Goal: Task Accomplishment & Management: Manage account settings

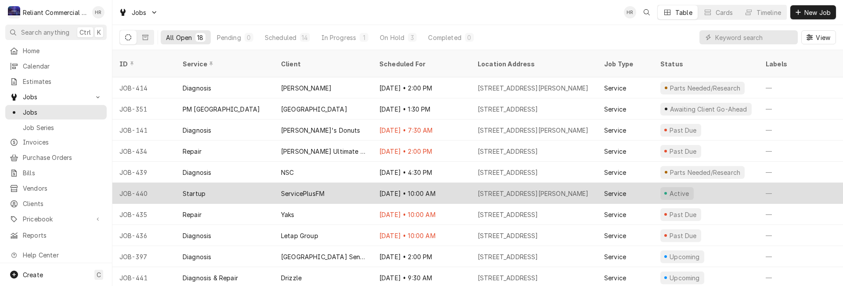
click at [350, 183] on div "ServicePlusFM" at bounding box center [323, 193] width 98 height 21
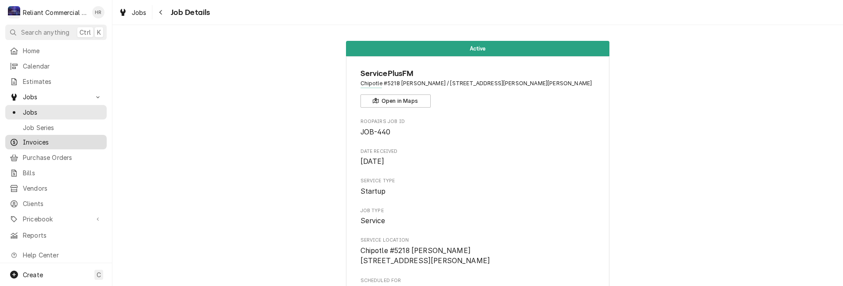
click at [60, 138] on span "Invoices" at bounding box center [62, 141] width 79 height 9
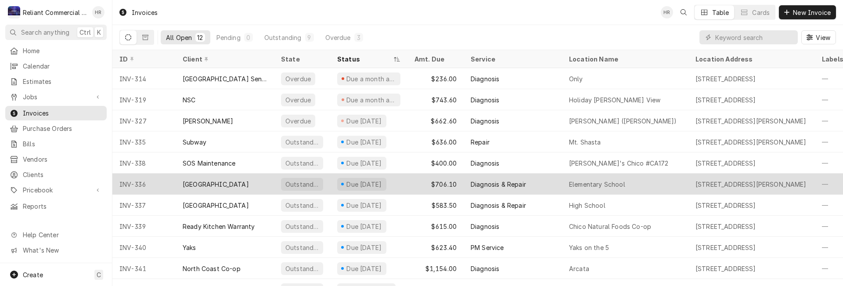
scroll to position [40, 0]
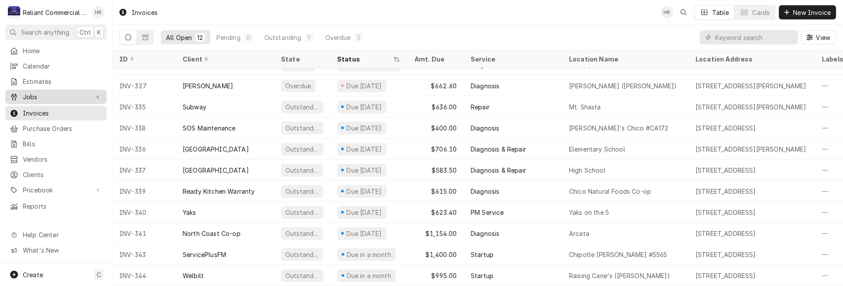
click at [44, 92] on span "Jobs" at bounding box center [56, 96] width 66 height 9
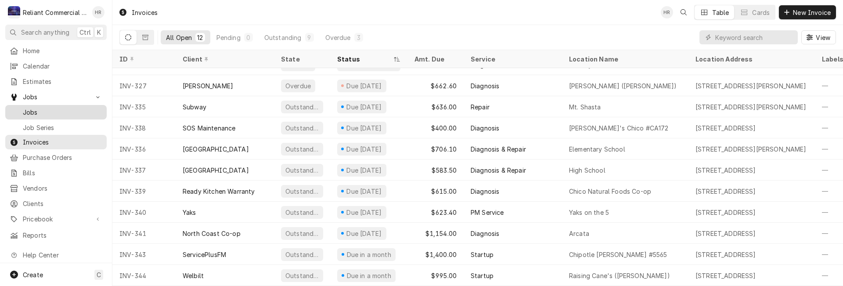
click at [42, 109] on span "Jobs" at bounding box center [62, 112] width 79 height 9
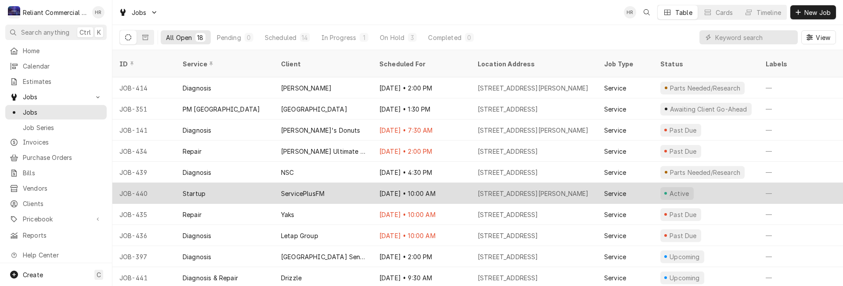
click at [454, 183] on div "Oct 11 • 10:00 AM" at bounding box center [421, 193] width 98 height 21
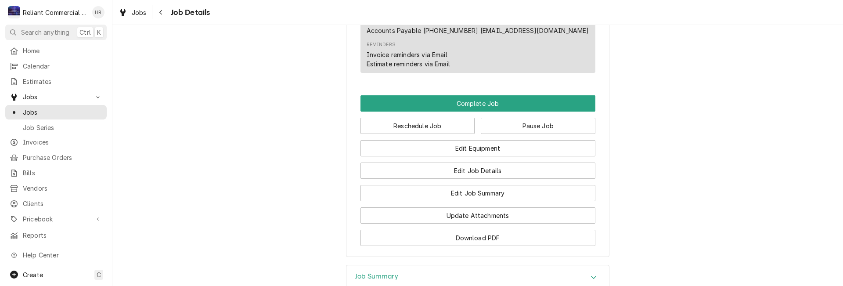
scroll to position [571, 0]
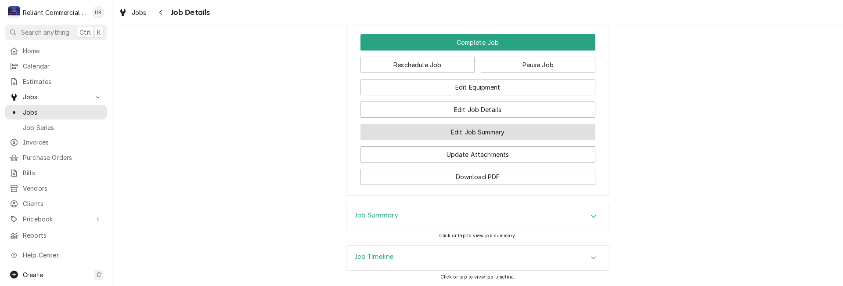
click at [471, 140] on button "Edit Job Summary" at bounding box center [478, 132] width 235 height 16
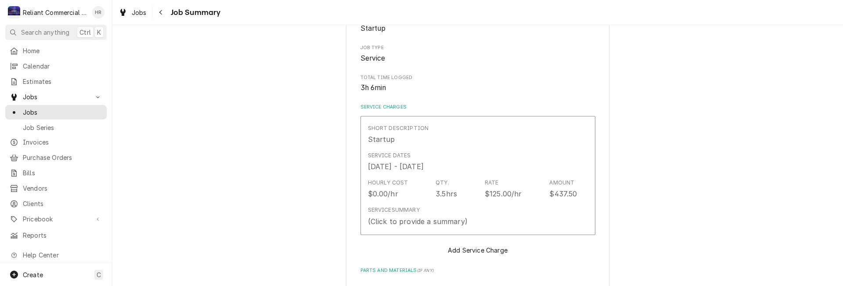
scroll to position [176, 0]
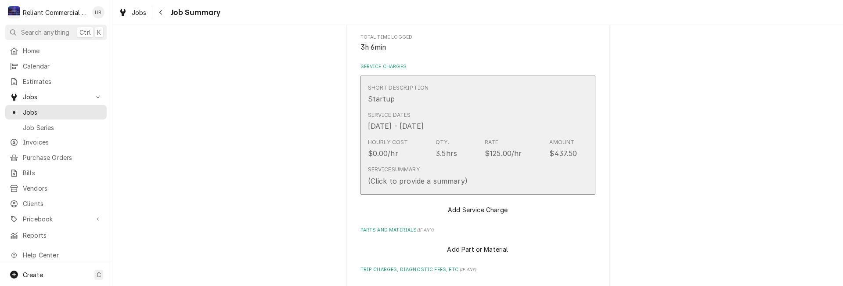
click at [513, 184] on div "Service Summary (Click to provide a summary)" at bounding box center [473, 175] width 210 height 27
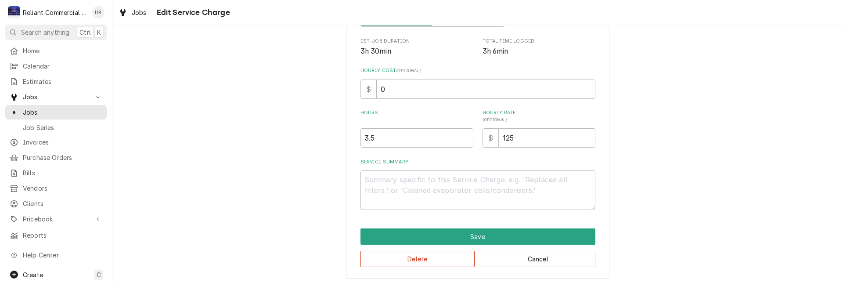
scroll to position [159, 0]
click at [515, 186] on textarea "Service Summary" at bounding box center [478, 190] width 235 height 40
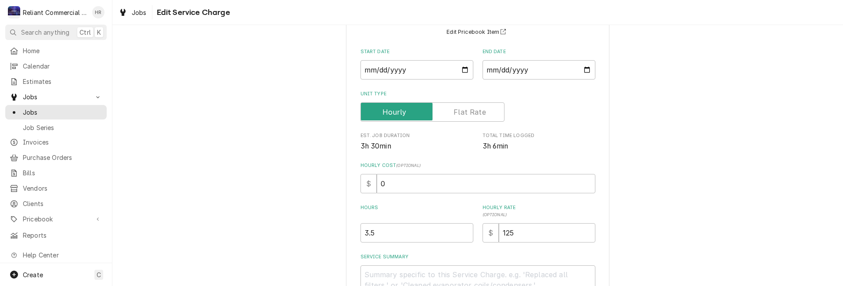
scroll to position [88, 0]
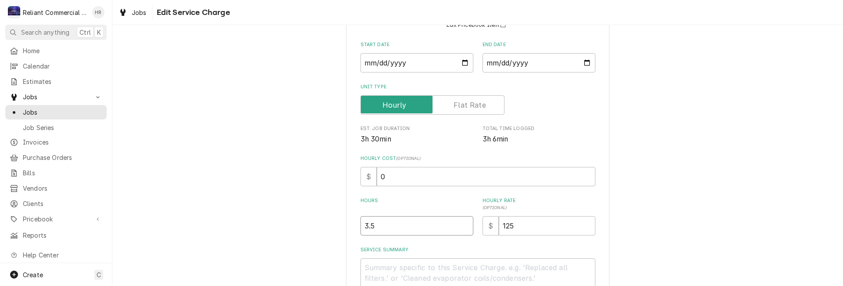
drag, startPoint x: 386, startPoint y: 232, endPoint x: 343, endPoint y: 233, distance: 42.6
click at [348, 232] on div "Use the fields below to edit this service charge Short Description Startup Edit…" at bounding box center [478, 160] width 264 height 412
type textarea "x"
type input "2"
drag, startPoint x: 530, startPoint y: 229, endPoint x: 481, endPoint y: 223, distance: 48.8
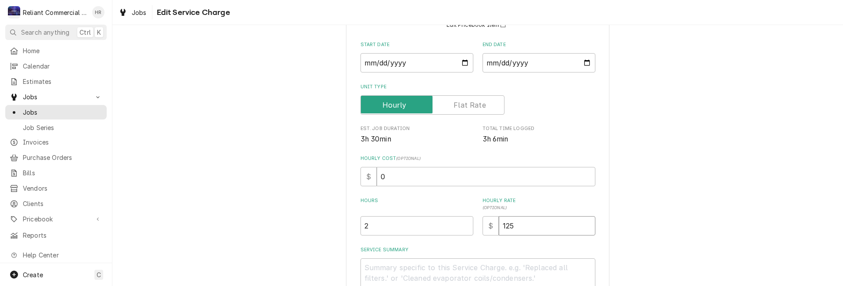
click at [483, 222] on div "$ 125" at bounding box center [539, 225] width 113 height 19
type textarea "x"
type input "1"
type textarea "x"
type input "11"
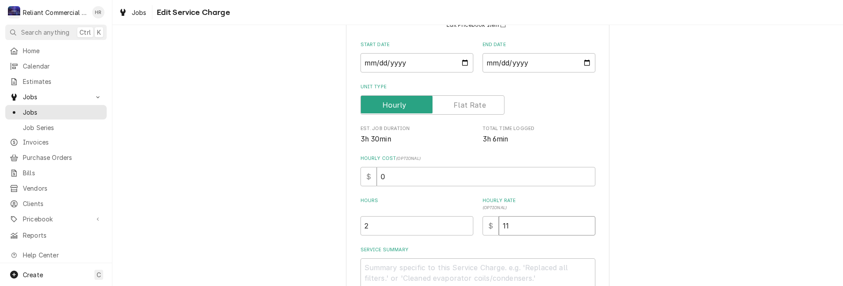
type textarea "x"
type input "118"
type textarea "x"
type input "118.0"
type textarea "x"
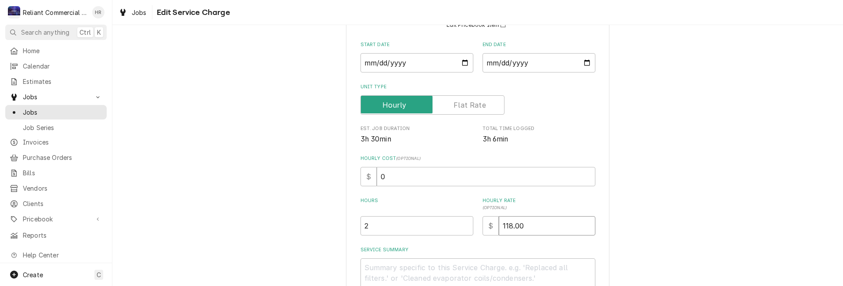
type input "118.00"
click at [607, 203] on div "Use the fields below to edit this service charge Short Description Startup Edit…" at bounding box center [477, 159] width 731 height 427
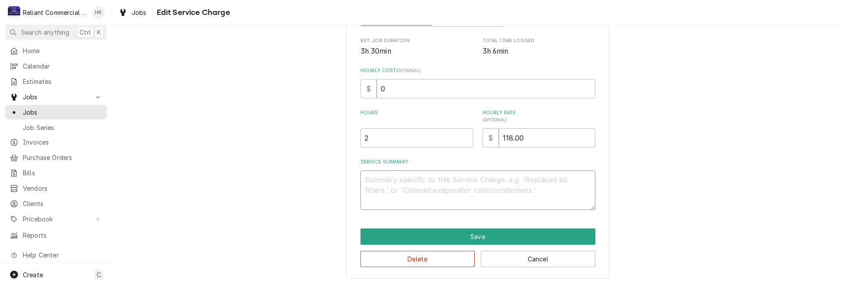
click at [500, 185] on textarea "Service Summary" at bounding box center [478, 190] width 235 height 40
type textarea "x"
type textarea "d"
type textarea "x"
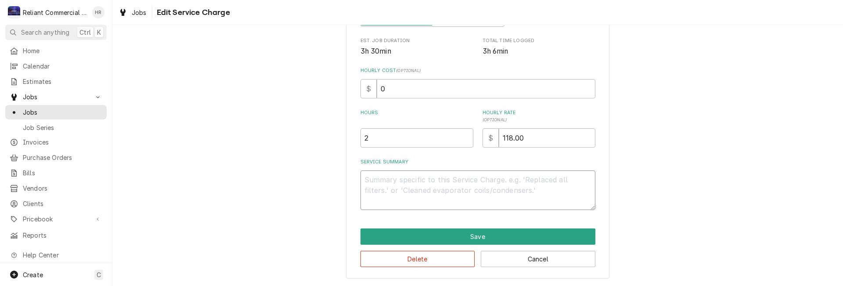
type textarea "s"
type textarea "x"
type textarea "sT"
type textarea "x"
type textarea "sTA"
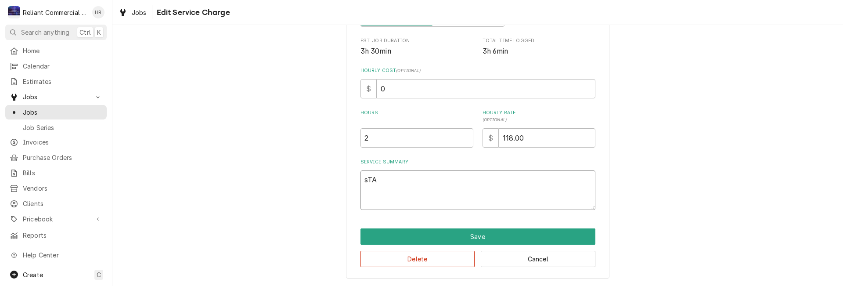
type textarea "x"
type textarea "sTAR"
type textarea "x"
type textarea "sTART"
type textarea "x"
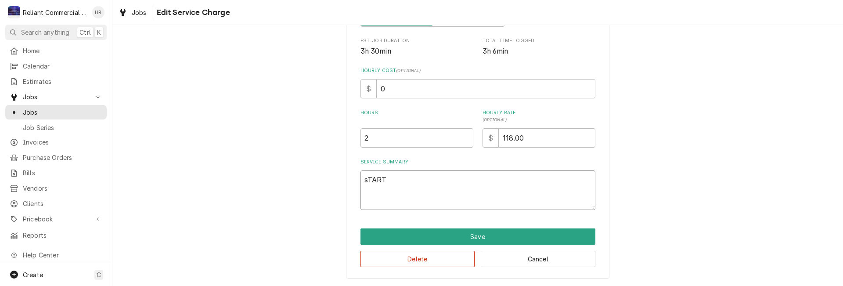
type textarea "sTART"
type textarea "x"
type textarea "sTART U"
type textarea "x"
type textarea "sTART UP"
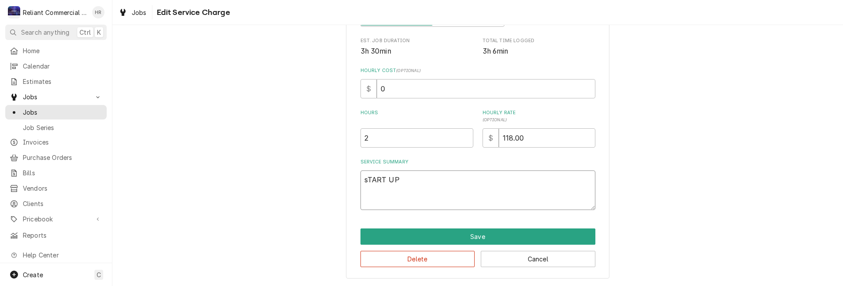
type textarea "x"
type textarea "sTART U"
type textarea "x"
type textarea "sTART"
type textarea "x"
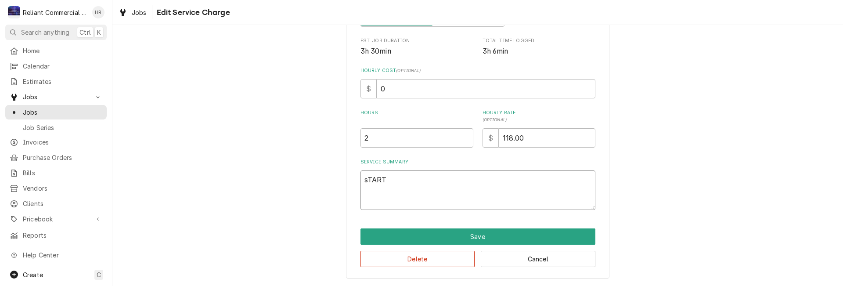
type textarea "sTART"
type textarea "x"
type textarea "sTAR"
type textarea "x"
type textarea "sTA"
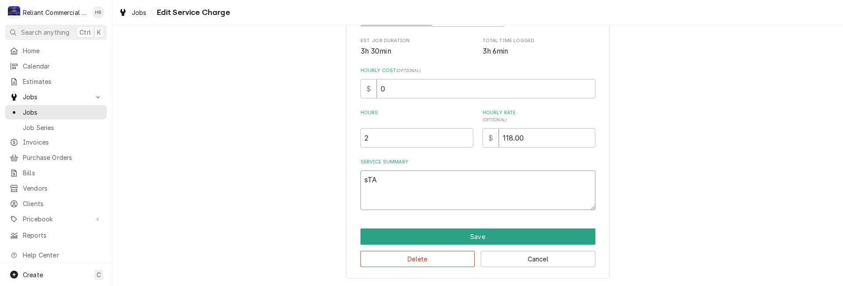
type textarea "x"
type textarea "sT"
type textarea "x"
type textarea "s"
type textarea "x"
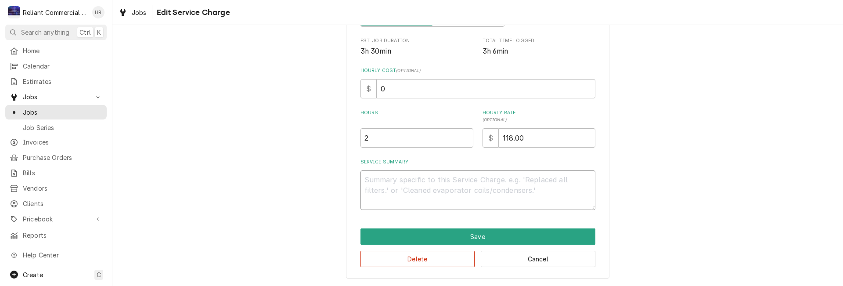
type textarea "x"
type textarea "S"
type textarea "x"
type textarea "ST"
type textarea "x"
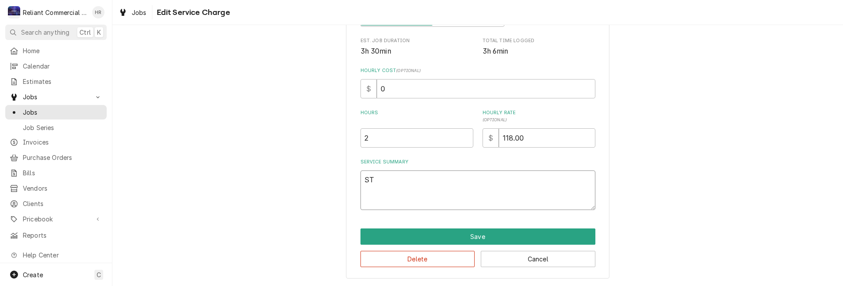
type textarea "STA"
type textarea "x"
type textarea "STAR"
type textarea "x"
type textarea "START"
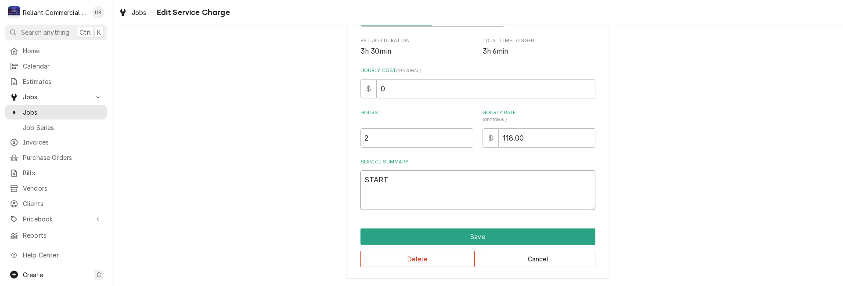
type textarea "x"
type textarea "START"
type textarea "x"
type textarea "START U"
type textarea "x"
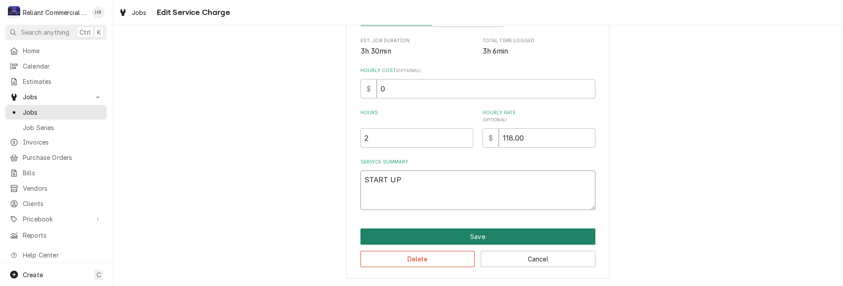
type textarea "START UP"
click at [472, 232] on button "Save" at bounding box center [478, 236] width 235 height 16
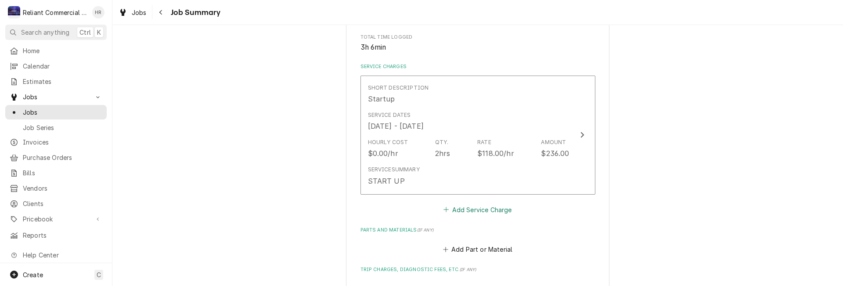
click at [483, 210] on button "Add Service Charge" at bounding box center [477, 209] width 71 height 12
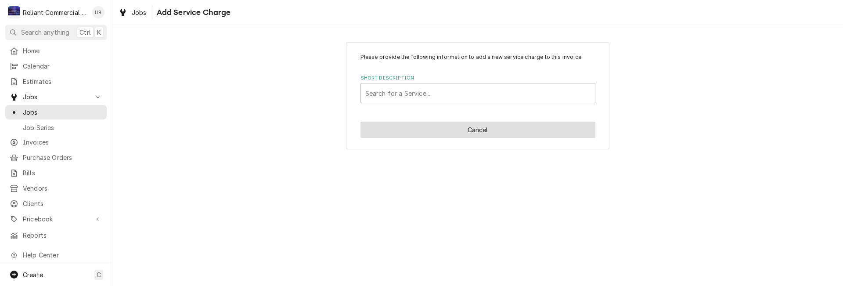
click at [484, 130] on button "Cancel" at bounding box center [478, 130] width 235 height 16
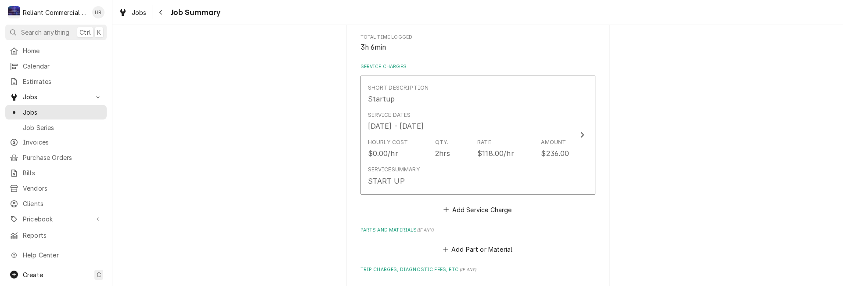
scroll to position [351, 0]
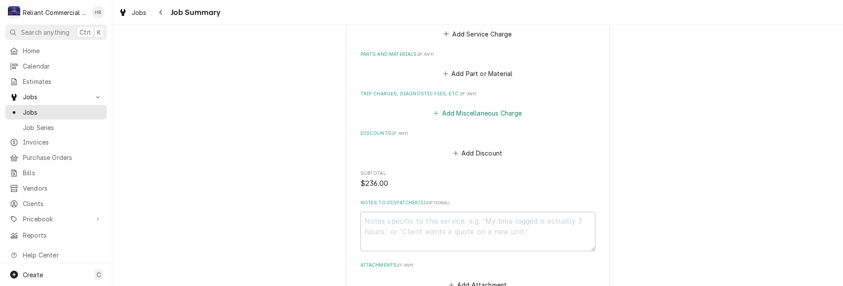
click at [486, 112] on button "Add Miscellaneous Charge" at bounding box center [477, 113] width 91 height 12
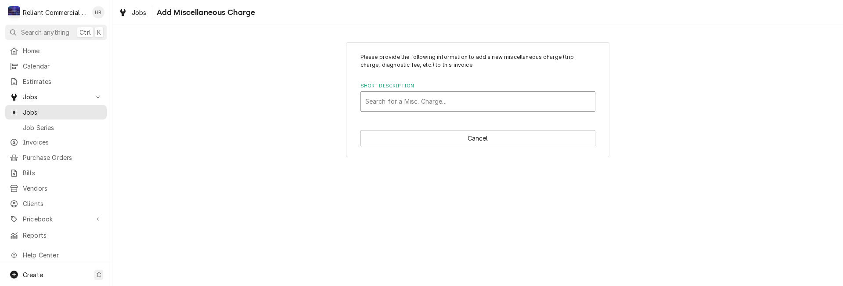
click at [469, 105] on div "Short Description" at bounding box center [477, 102] width 225 height 16
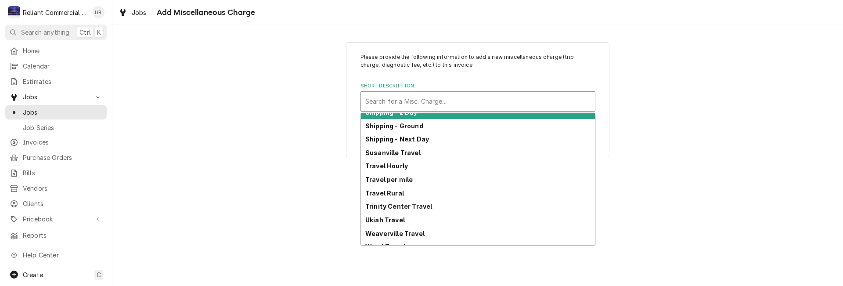
scroll to position [406, 0]
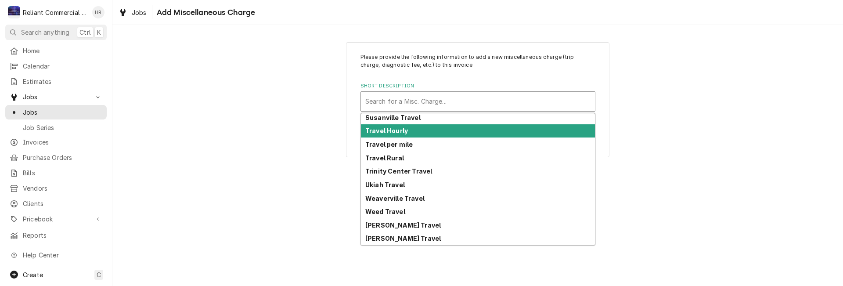
click at [405, 137] on div "Travel Hourly" at bounding box center [478, 131] width 234 height 14
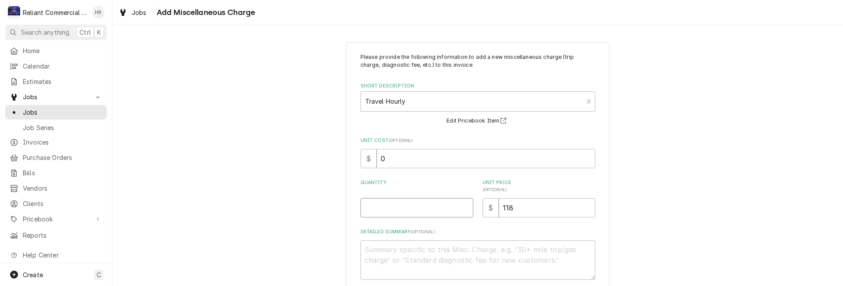
click at [424, 207] on input "Quantity" at bounding box center [417, 207] width 113 height 19
type textarea "x"
type input "1"
type textarea "x"
type input "10"
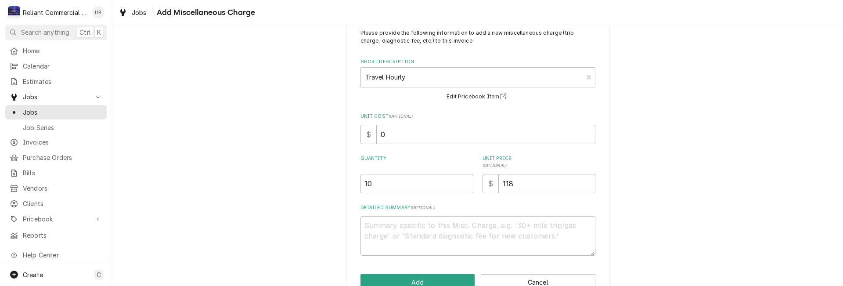
scroll to position [47, 0]
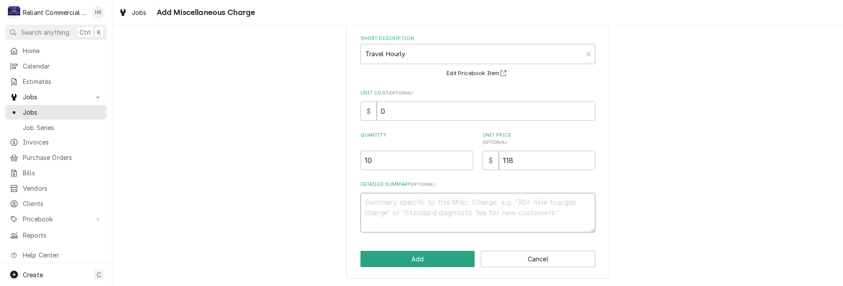
click at [405, 206] on textarea "Detailed Summary ( optional )" at bounding box center [478, 213] width 235 height 40
paste textarea "Travel split with another location"
type textarea "x"
type textarea "Travel split with another location"
click at [436, 262] on button "Add" at bounding box center [418, 259] width 115 height 16
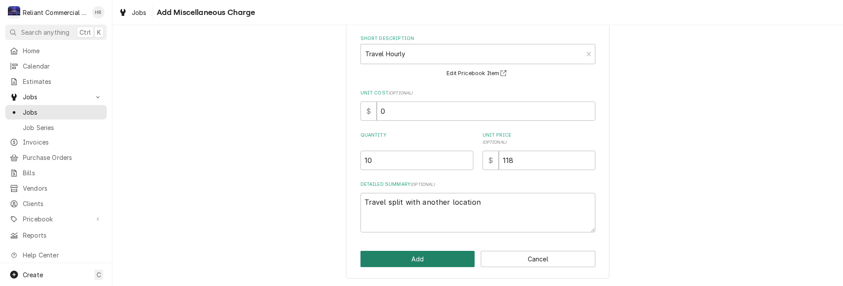
scroll to position [351, 0]
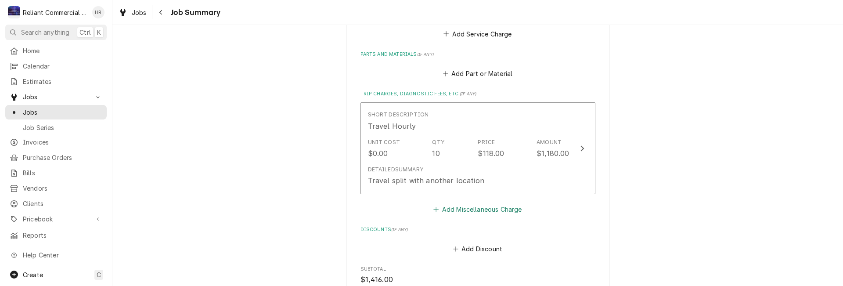
click at [459, 208] on button "Add Miscellaneous Charge" at bounding box center [477, 209] width 91 height 12
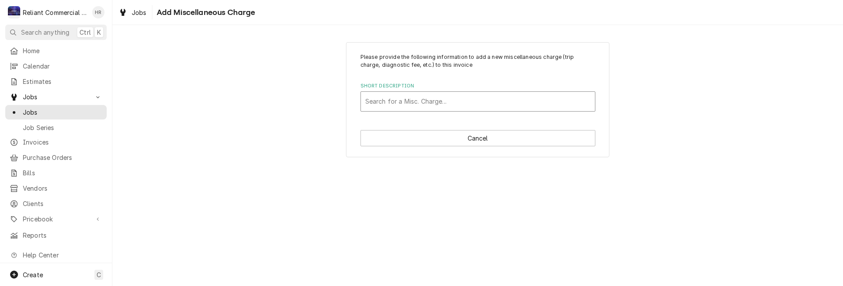
click at [420, 94] on div "Short Description" at bounding box center [477, 102] width 225 height 16
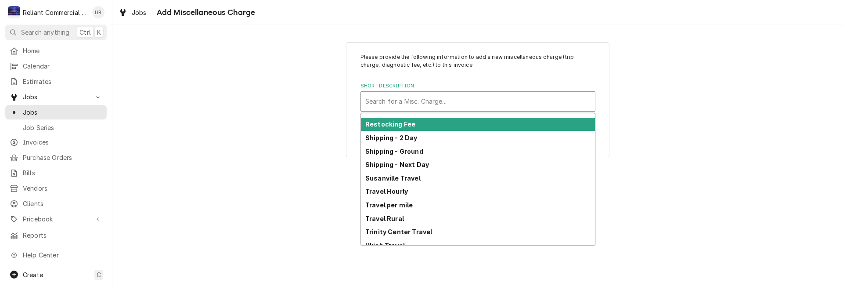
scroll to position [406, 0]
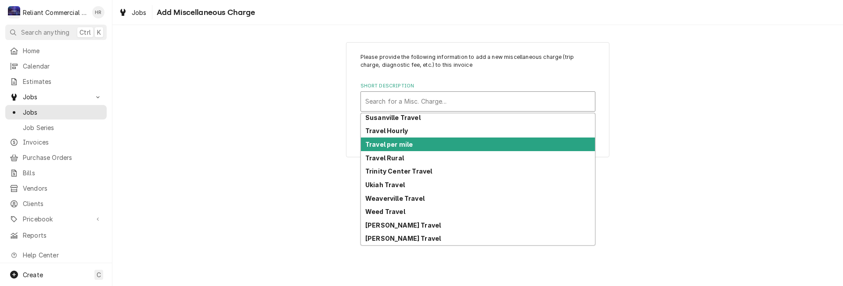
click at [395, 146] on strong "Travel per mile" at bounding box center [388, 144] width 47 height 7
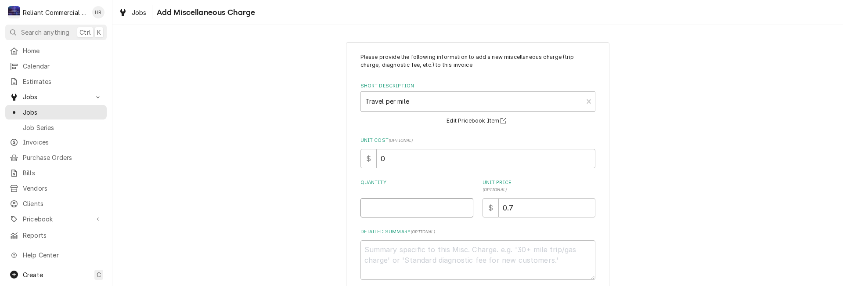
click at [412, 208] on input "Quantity" at bounding box center [417, 207] width 113 height 19
type textarea "x"
type input "6"
type textarea "x"
type input "64"
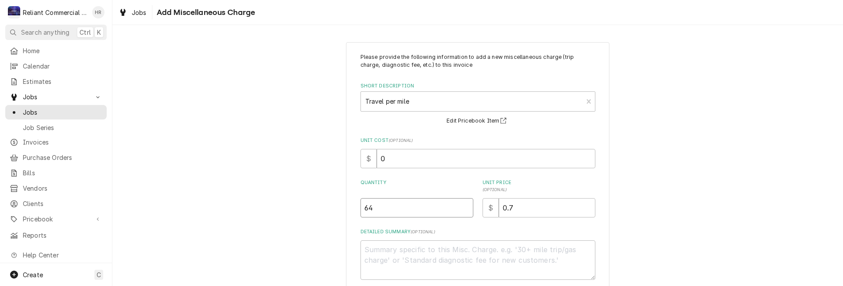
type textarea "x"
type input "645"
click at [463, 254] on textarea "Detailed Summary ( optional )" at bounding box center [478, 260] width 235 height 40
click at [412, 258] on textarea "Detailed Summary ( optional )" at bounding box center [478, 260] width 235 height 40
paste textarea "Split with another location"
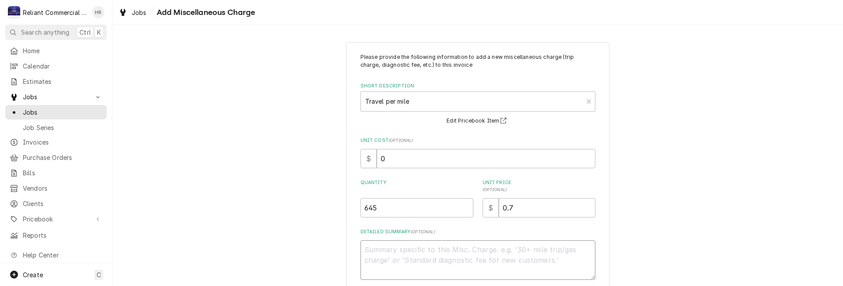
type textarea "x"
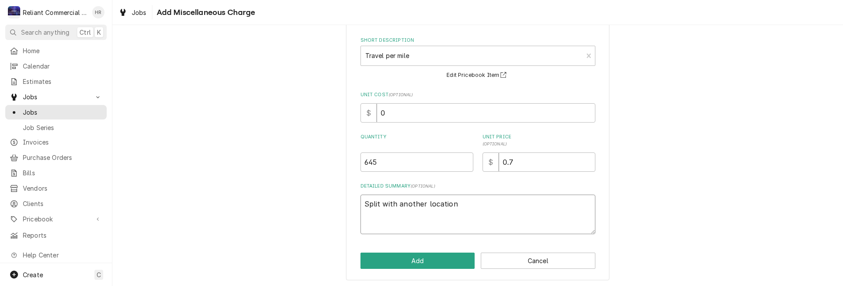
scroll to position [47, 0]
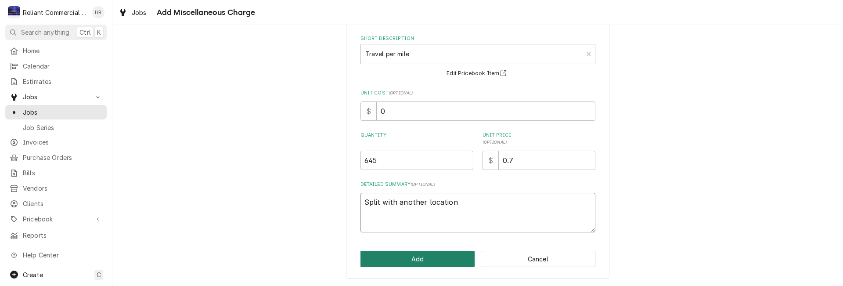
type textarea "Split with another location"
click at [444, 257] on button "Add" at bounding box center [418, 259] width 115 height 16
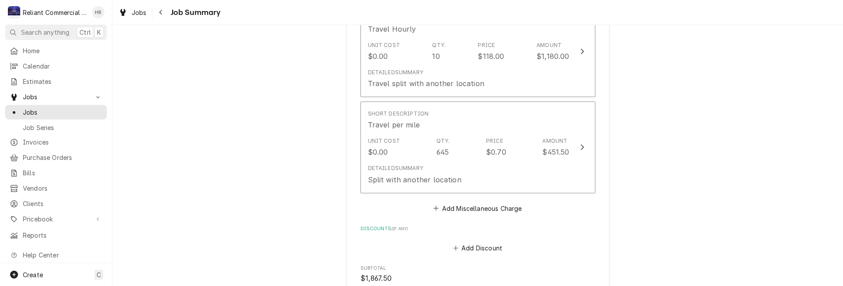
scroll to position [527, 0]
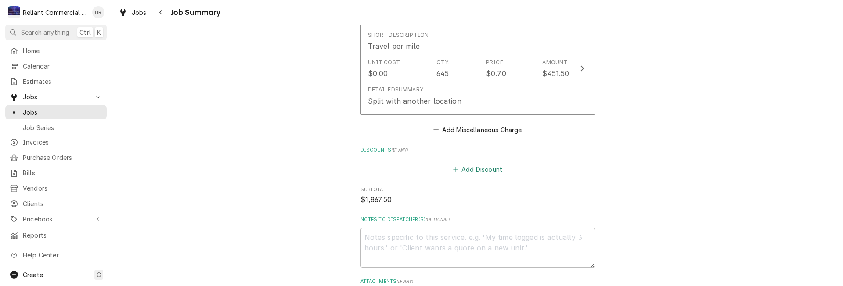
click at [473, 167] on button "Add Discount" at bounding box center [478, 169] width 52 height 12
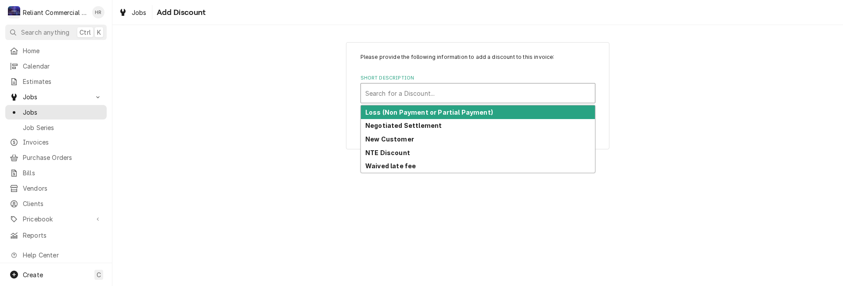
click at [437, 94] on div "Short Description" at bounding box center [477, 93] width 225 height 16
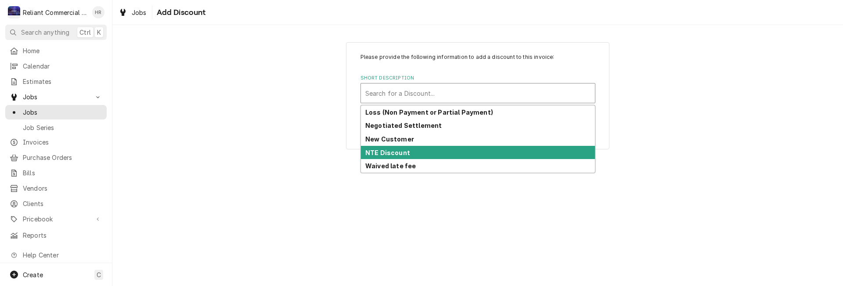
click at [425, 153] on div "NTE Discount" at bounding box center [478, 153] width 234 height 14
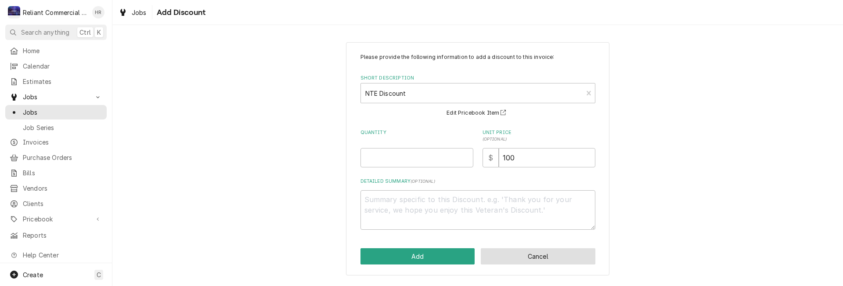
click at [526, 259] on button "Cancel" at bounding box center [538, 256] width 115 height 16
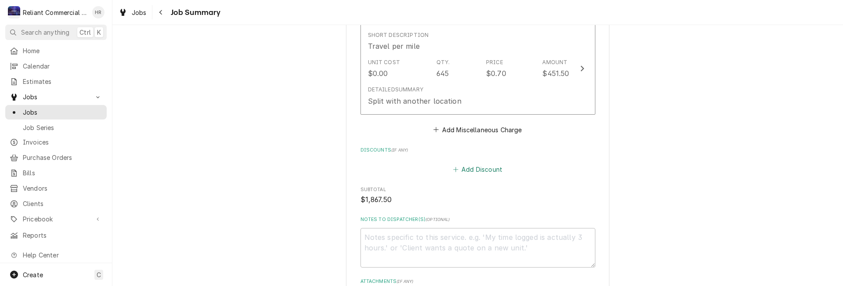
click at [478, 171] on button "Add Discount" at bounding box center [478, 169] width 52 height 12
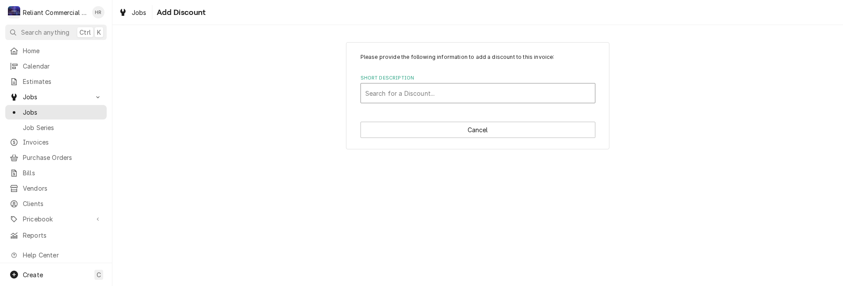
click at [438, 92] on div "Short Description" at bounding box center [477, 93] width 225 height 16
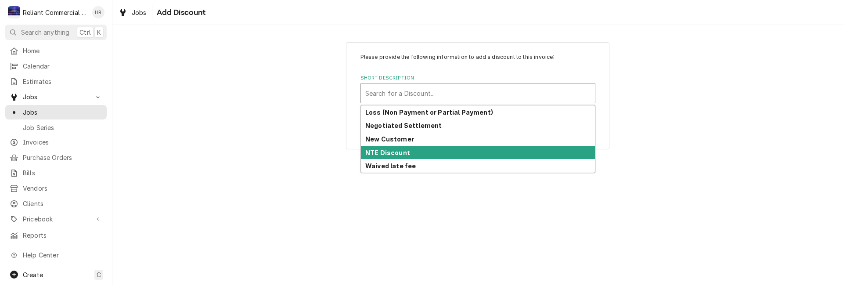
click at [418, 154] on div "NTE Discount" at bounding box center [478, 153] width 234 height 14
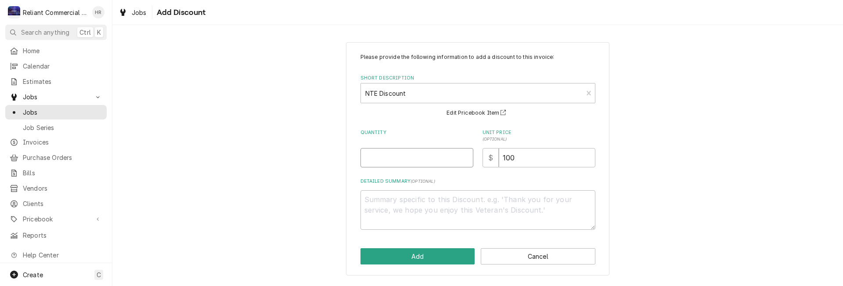
click at [428, 160] on input "Quantity" at bounding box center [417, 157] width 113 height 19
type textarea "x"
type input "1"
click at [551, 162] on input "100" at bounding box center [547, 157] width 97 height 19
type textarea "x"
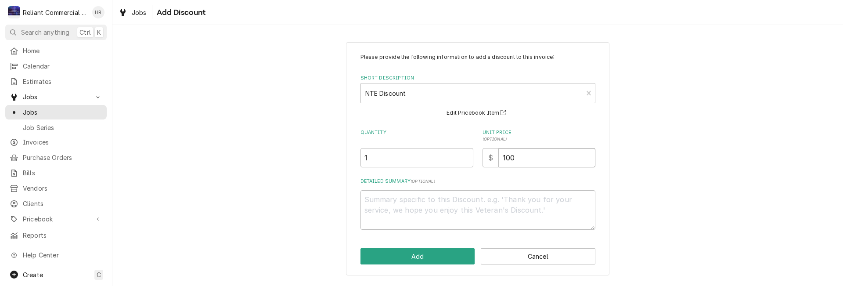
type input "10"
type textarea "x"
type input "1"
type textarea "x"
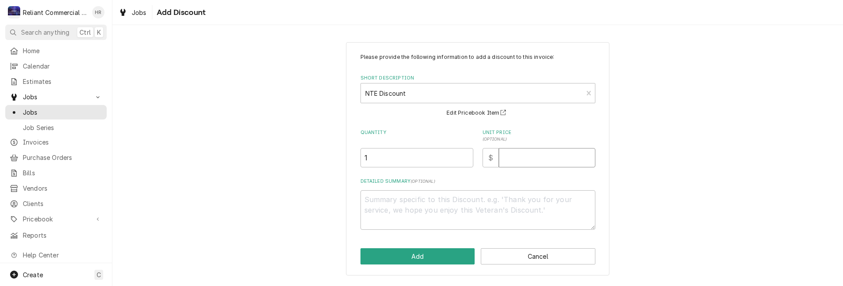
type input "7"
type textarea "x"
type input "76"
type textarea "x"
type input "767"
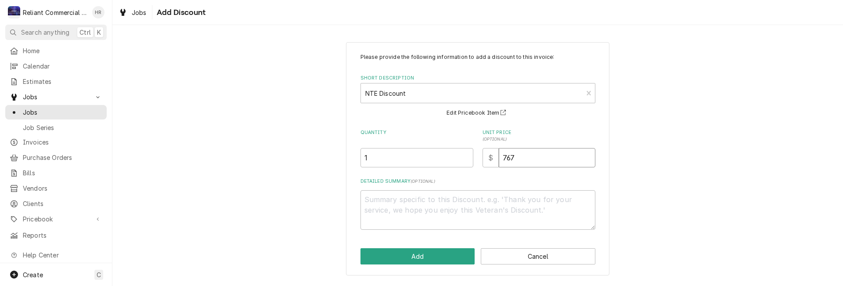
type textarea "x"
type input "767.5"
type textarea "x"
type input "767.50"
click at [433, 260] on button "Add" at bounding box center [418, 256] width 115 height 16
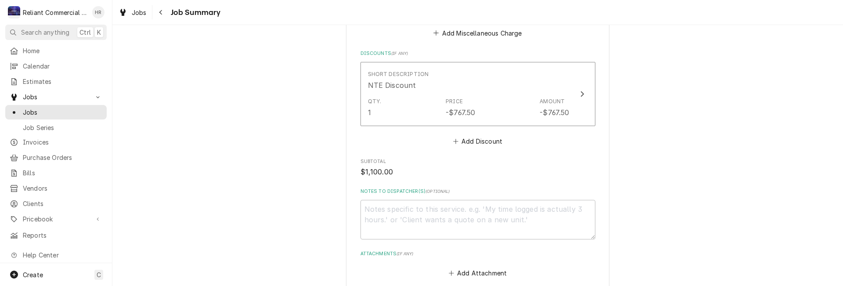
scroll to position [712, 0]
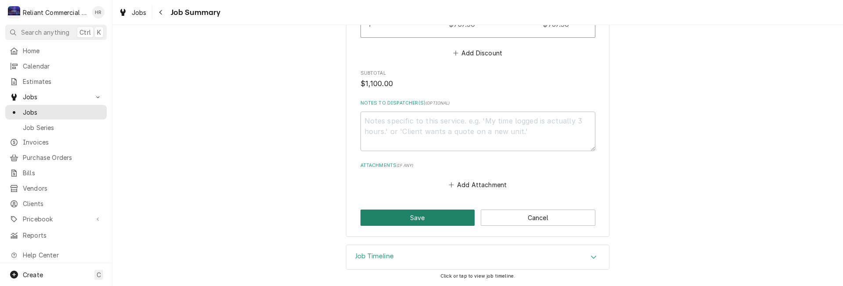
click at [421, 217] on button "Save" at bounding box center [418, 218] width 115 height 16
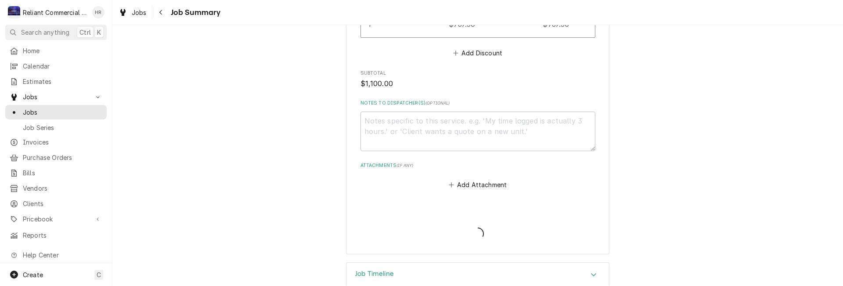
type textarea "x"
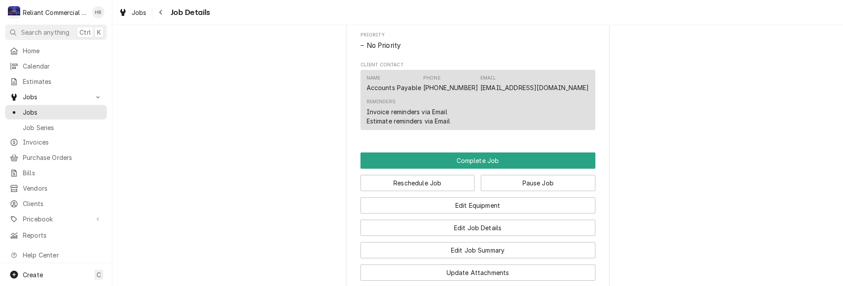
scroll to position [527, 0]
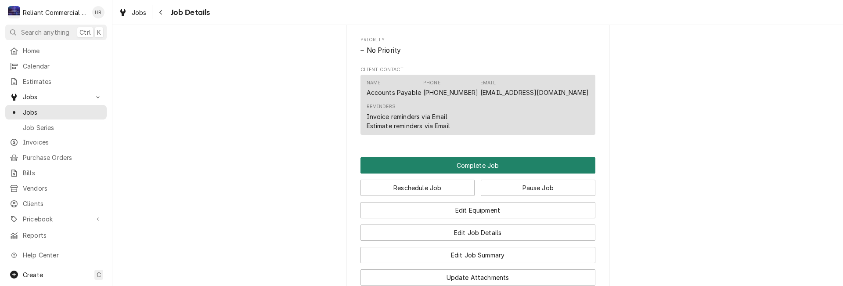
click at [481, 173] on button "Complete Job" at bounding box center [478, 165] width 235 height 16
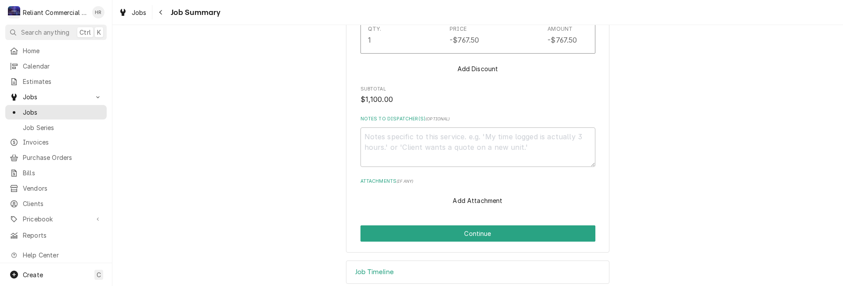
scroll to position [710, 0]
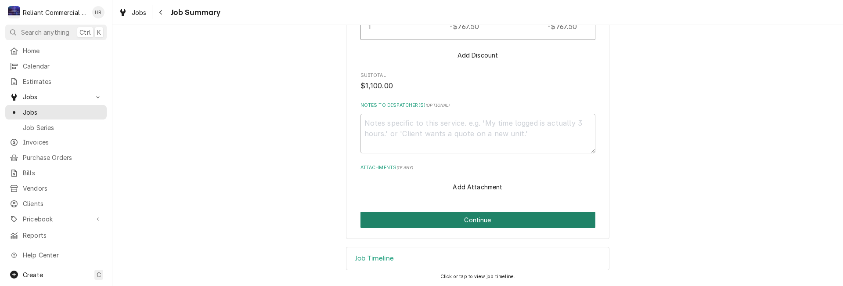
click at [477, 220] on button "Continue" at bounding box center [478, 220] width 235 height 16
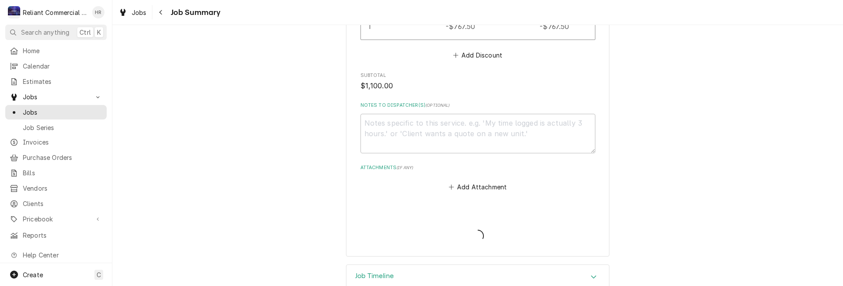
type textarea "x"
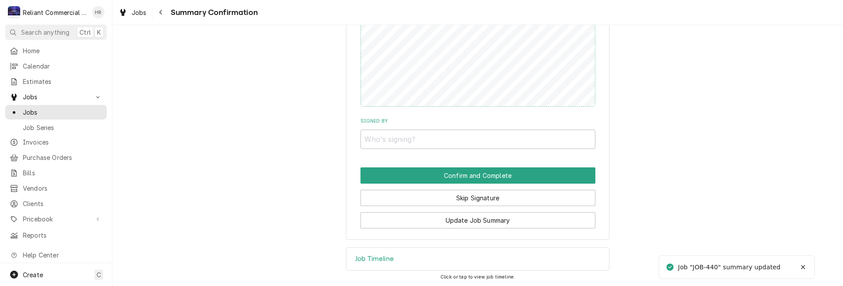
scroll to position [693, 0]
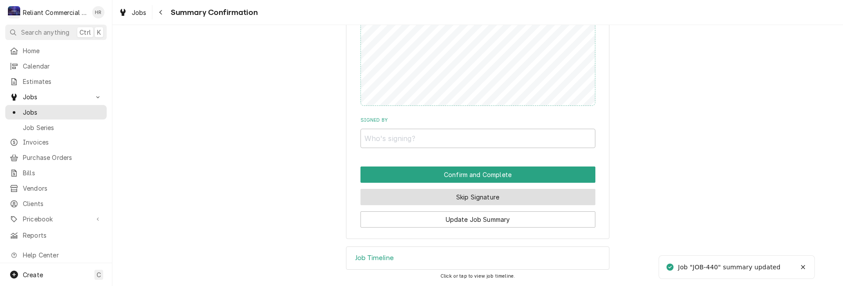
click at [483, 194] on button "Skip Signature" at bounding box center [478, 197] width 235 height 16
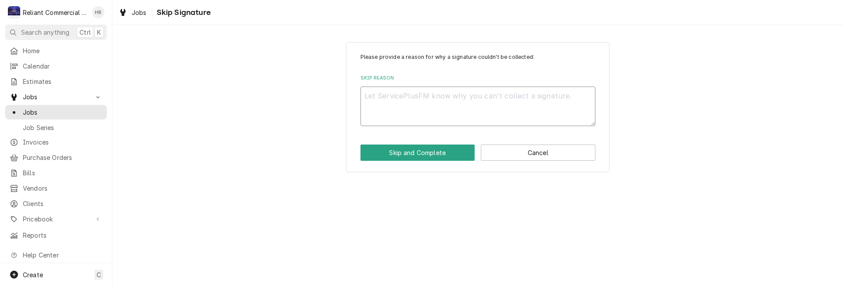
click at [419, 96] on textarea "Skip Reason" at bounding box center [478, 107] width 235 height 40
type textarea "x"
type textarea "h"
type textarea "x"
type textarea "hE"
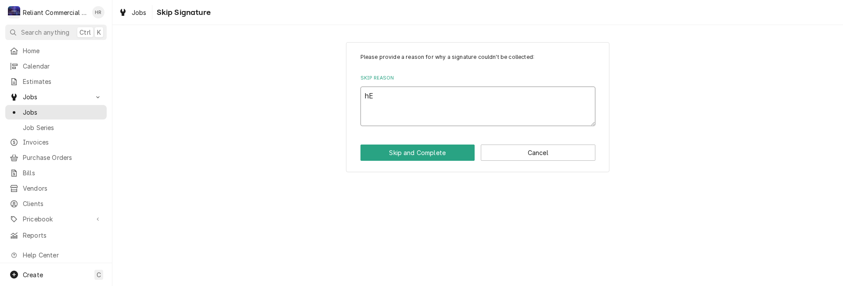
type textarea "x"
type textarea "hEA"
type textarea "x"
type textarea "hEAT"
type textarea "x"
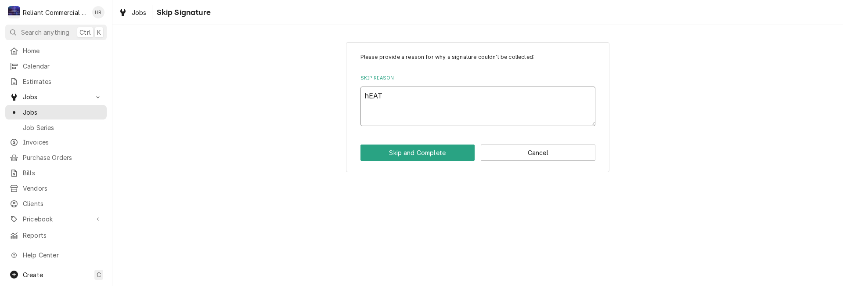
type textarea "hEATH"
type textarea "x"
type textarea "hEAT"
type textarea "x"
type textarea "hEA"
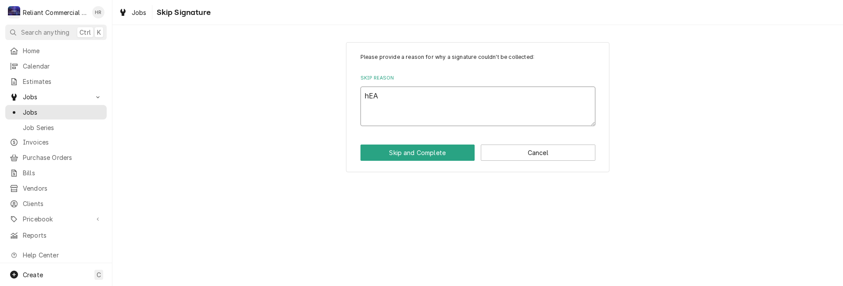
type textarea "x"
type textarea "hE"
type textarea "x"
type textarea "h"
type textarea "x"
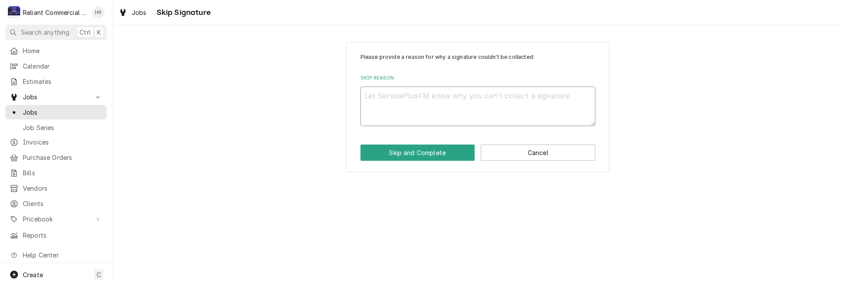
type textarea "x"
type textarea "H"
type textarea "x"
type textarea "HE"
type textarea "x"
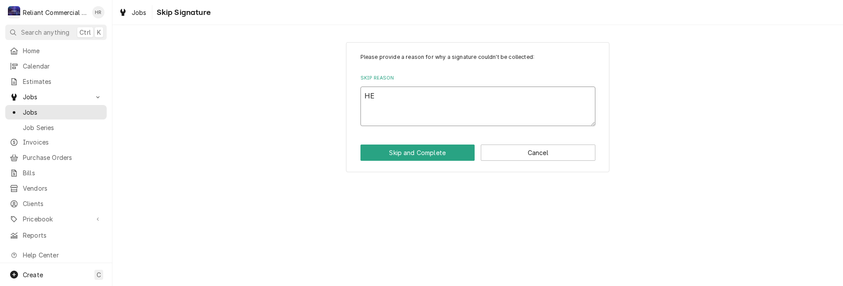
type textarea "HEA"
type textarea "x"
type textarea "HEAT"
type textarea "x"
type textarea "HEATH"
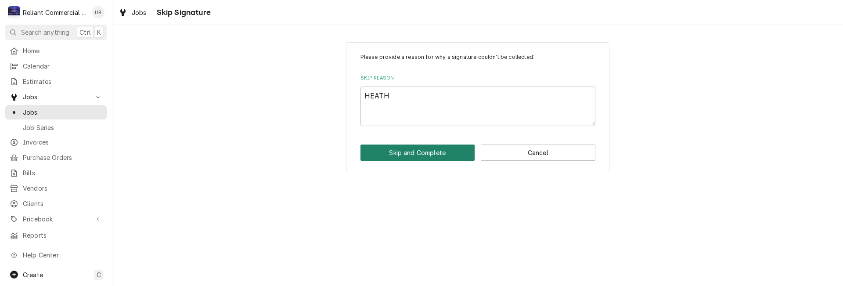
click at [412, 152] on button "Skip and Complete" at bounding box center [418, 152] width 115 height 16
type textarea "x"
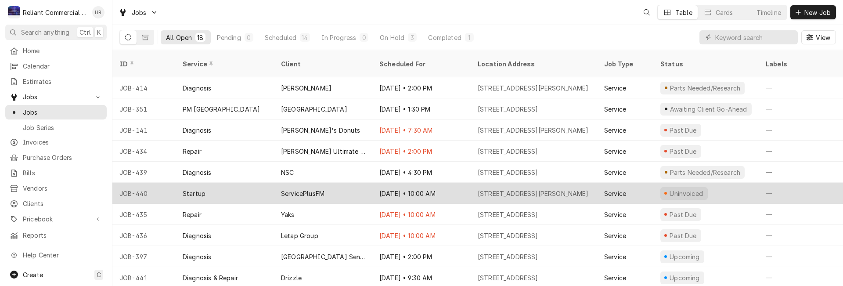
click at [450, 183] on div "Oct 11 • 10:00 AM" at bounding box center [421, 193] width 98 height 21
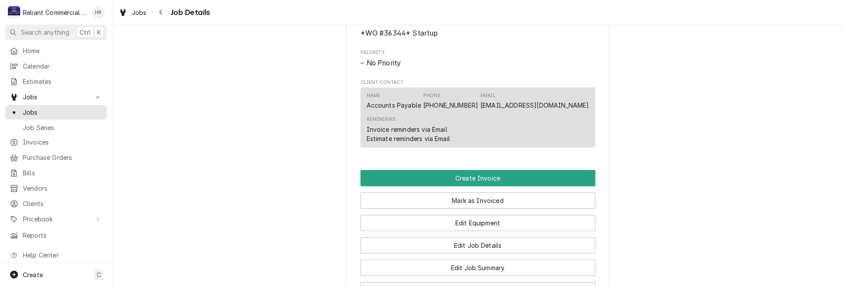
scroll to position [354, 0]
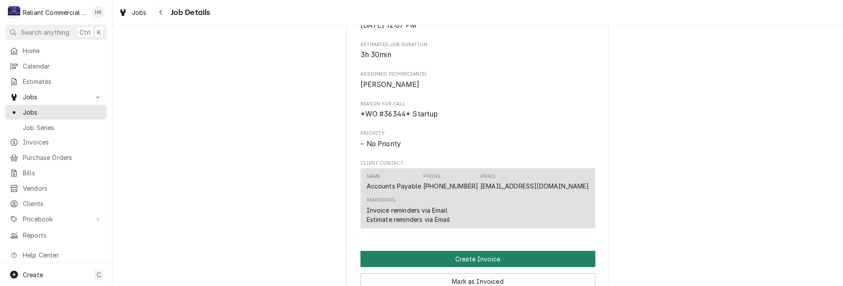
click at [485, 267] on button "Create Invoice" at bounding box center [478, 259] width 235 height 16
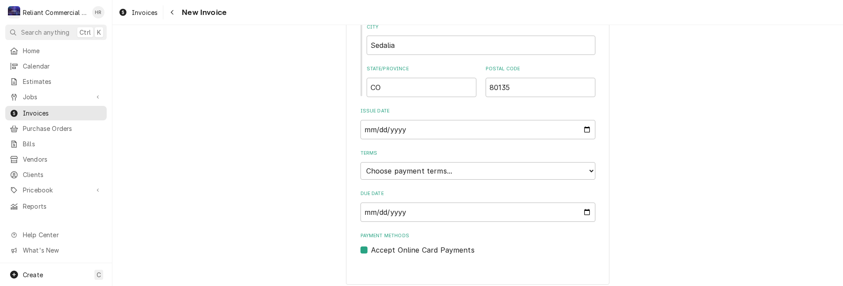
scroll to position [452, 0]
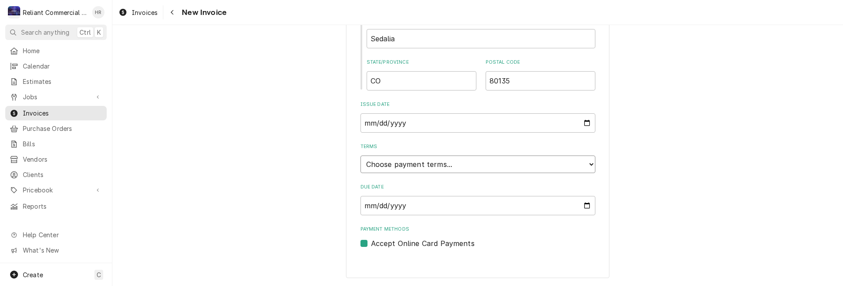
click at [465, 170] on select "Choose payment terms... Same Day Net 7 Net 14 Net 21 Net 30 Net 45 Net 60 Net 90" at bounding box center [478, 164] width 235 height 18
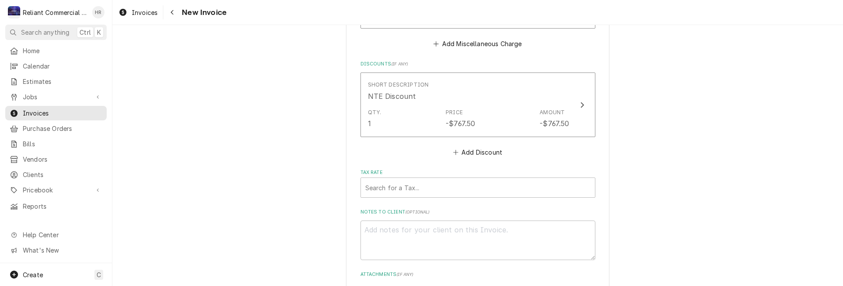
scroll to position [1330, 0]
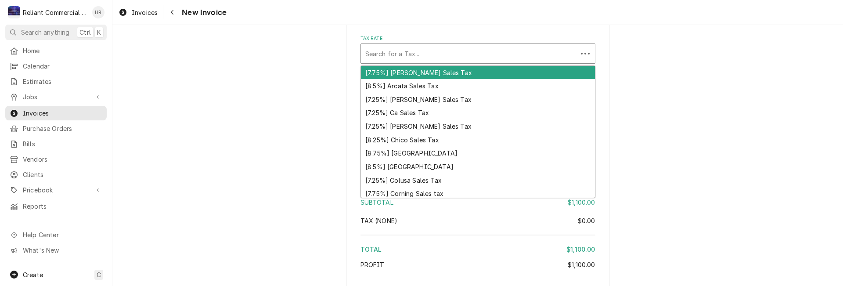
click at [417, 45] on div "Search for a Tax..." at bounding box center [469, 53] width 217 height 19
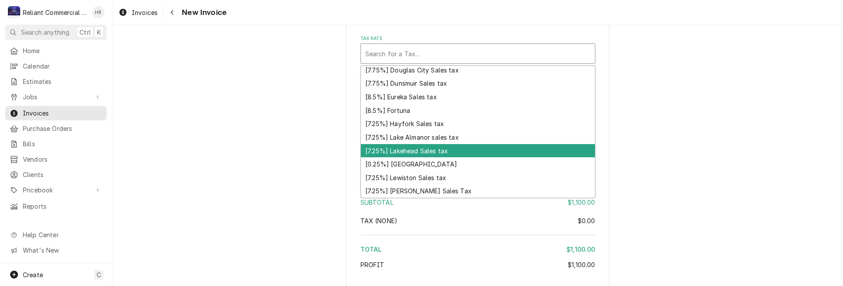
scroll to position [272, 0]
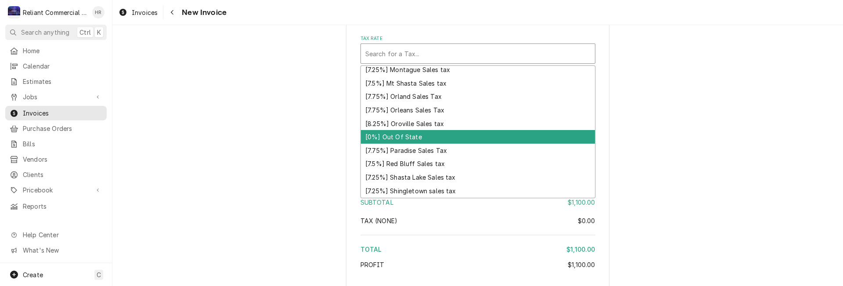
click at [411, 135] on div "[0%] Out Of State" at bounding box center [478, 137] width 234 height 14
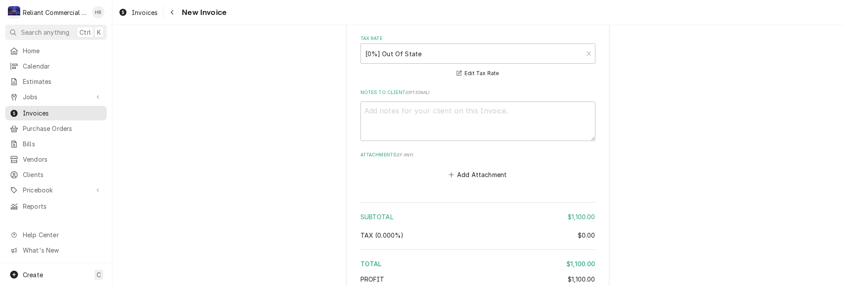
scroll to position [1410, 0]
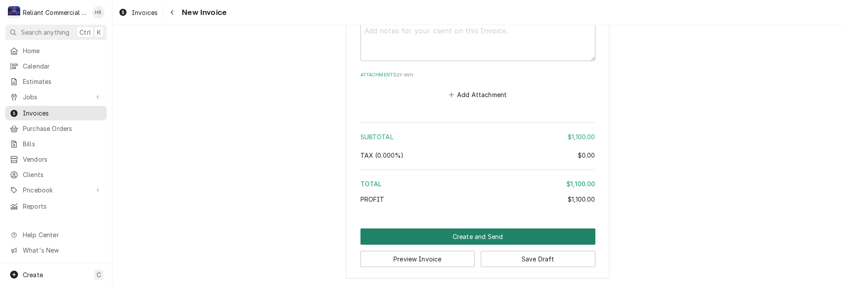
click at [487, 236] on button "Create and Send" at bounding box center [478, 236] width 235 height 16
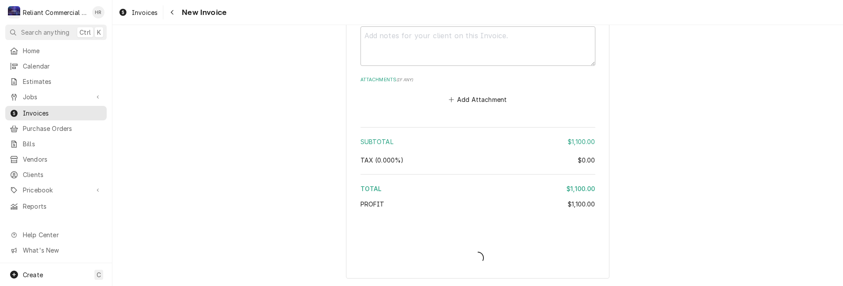
scroll to position [1405, 0]
type textarea "x"
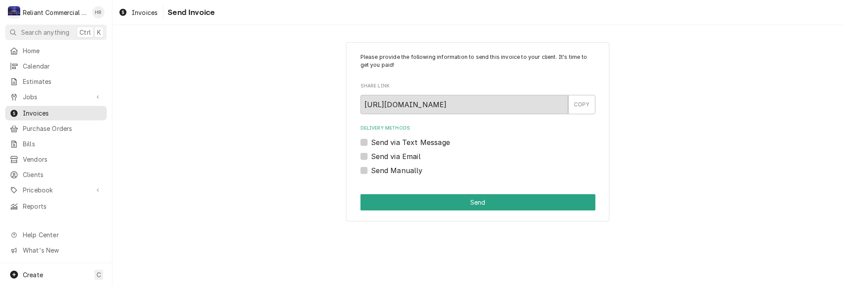
click at [371, 169] on label "Send Manually" at bounding box center [397, 170] width 52 height 11
click at [371, 169] on input "Send Manually" at bounding box center [488, 174] width 235 height 19
checkbox input "true"
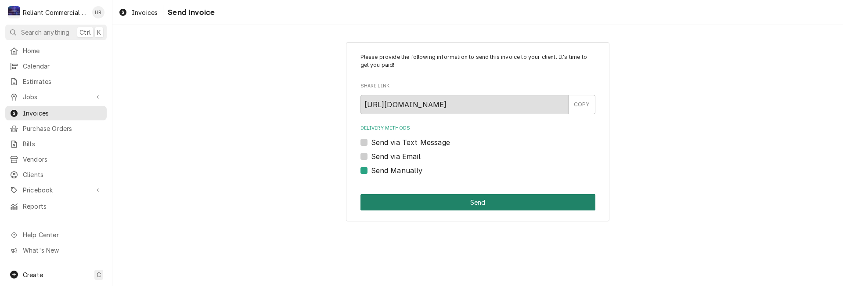
click at [487, 197] on button "Send" at bounding box center [478, 202] width 235 height 16
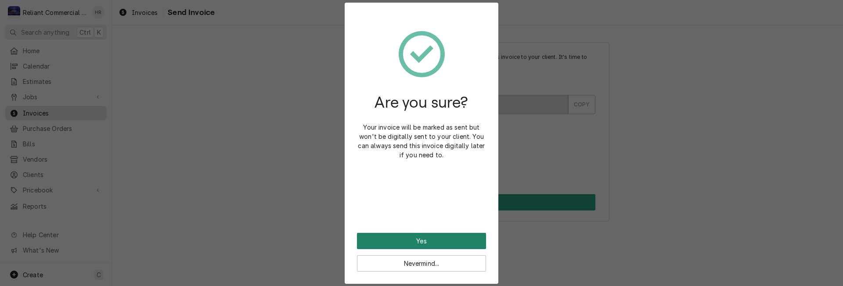
click at [432, 238] on button "Yes" at bounding box center [421, 241] width 129 height 16
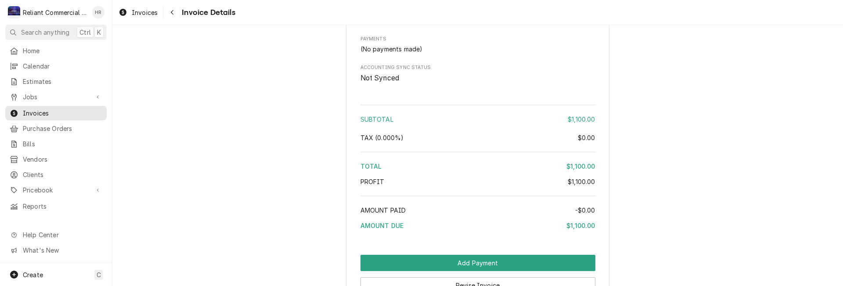
scroll to position [1152, 0]
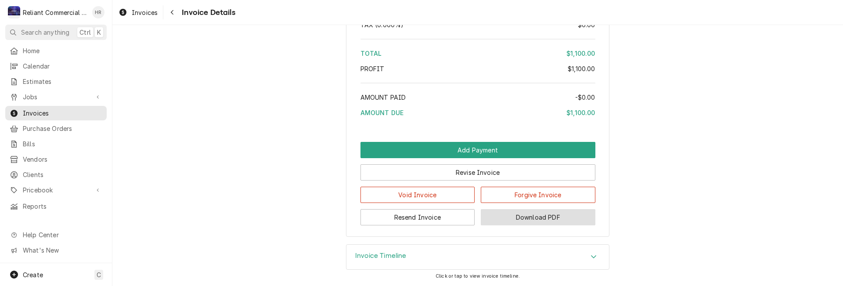
click at [535, 214] on button "Download PDF" at bounding box center [538, 217] width 115 height 16
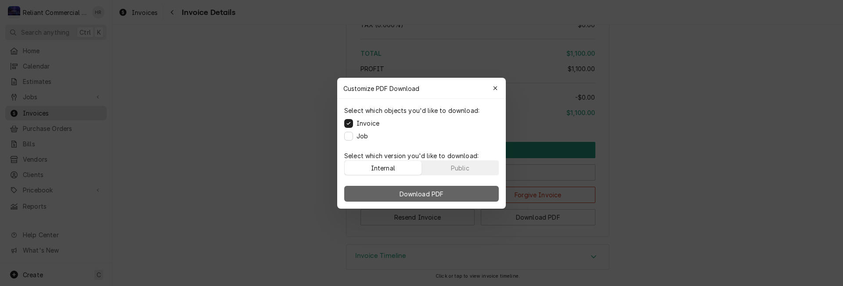
click at [414, 195] on span "Download PDF" at bounding box center [422, 193] width 48 height 9
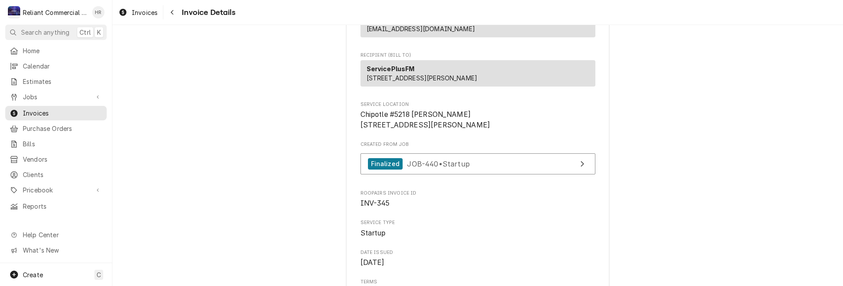
scroll to position [0, 0]
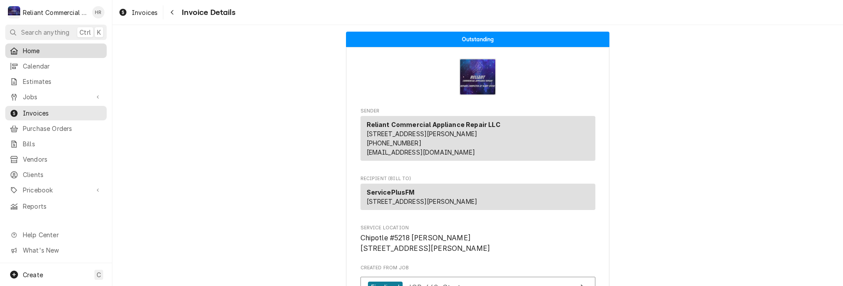
click at [56, 52] on span "Home" at bounding box center [62, 50] width 79 height 9
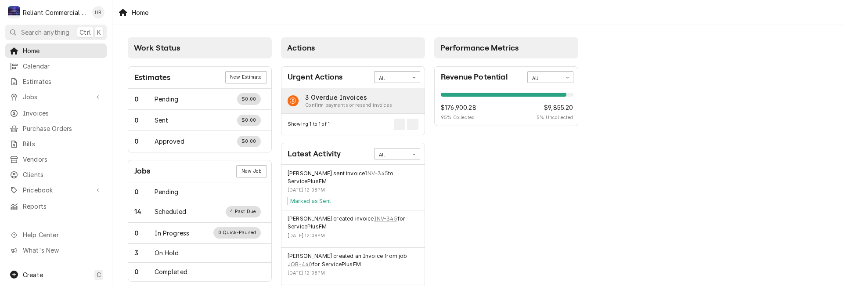
click at [381, 103] on div "Confirm payments or resend invoices" at bounding box center [348, 105] width 87 height 7
